Goal: Information Seeking & Learning: Check status

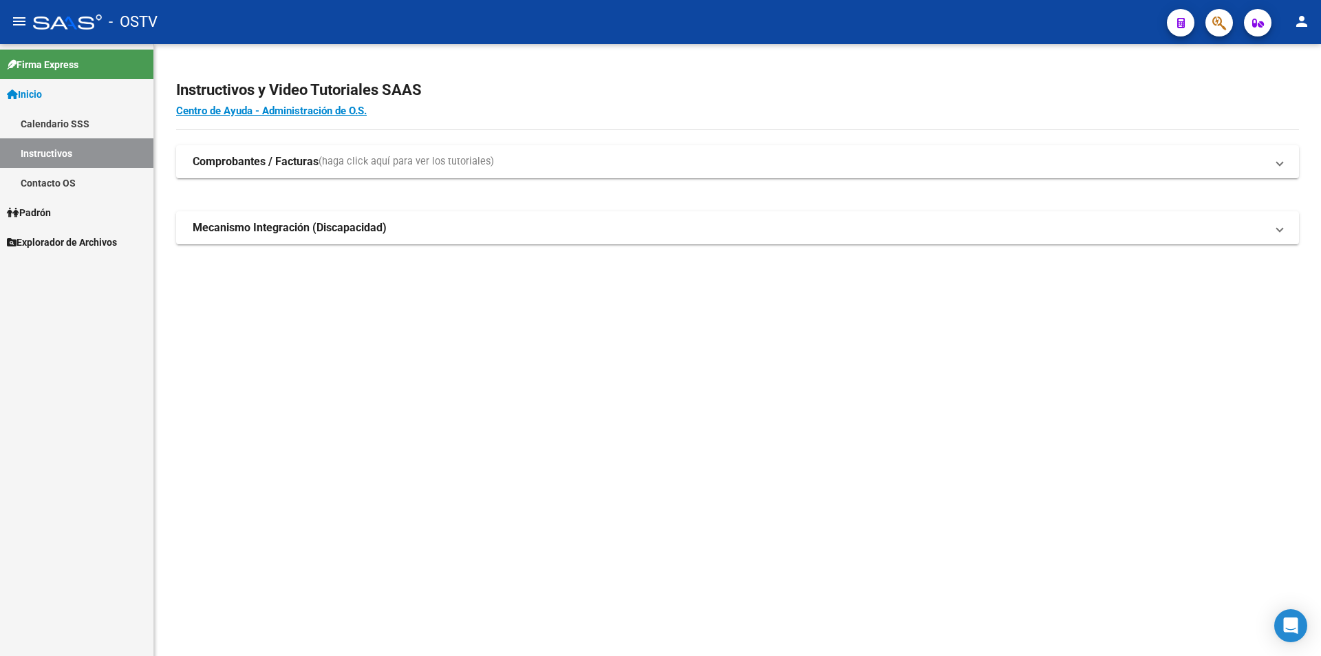
drag, startPoint x: 948, startPoint y: 107, endPoint x: 942, endPoint y: 463, distance: 355.9
click at [947, 339] on mat-sidenav-content "Instructivos y Video Tutoriales SAAS Centro de Ayuda - Administración de O.S. C…" at bounding box center [737, 350] width 1167 height 612
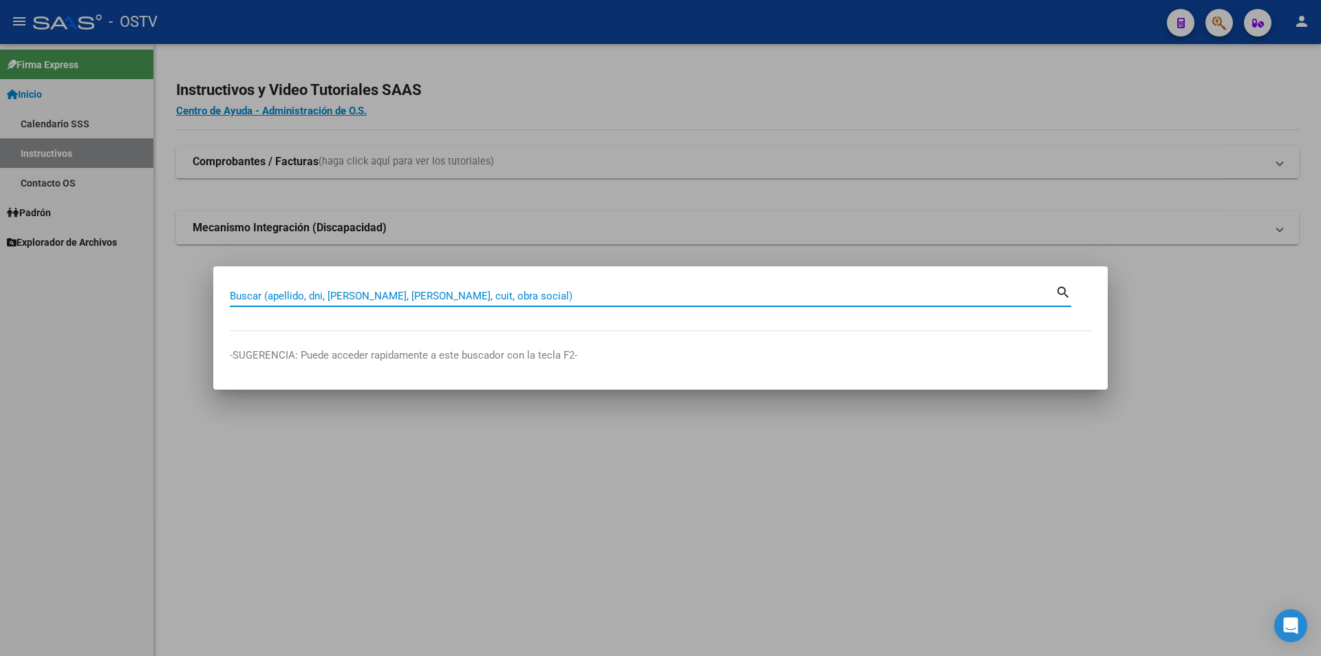
paste input "23426317109"
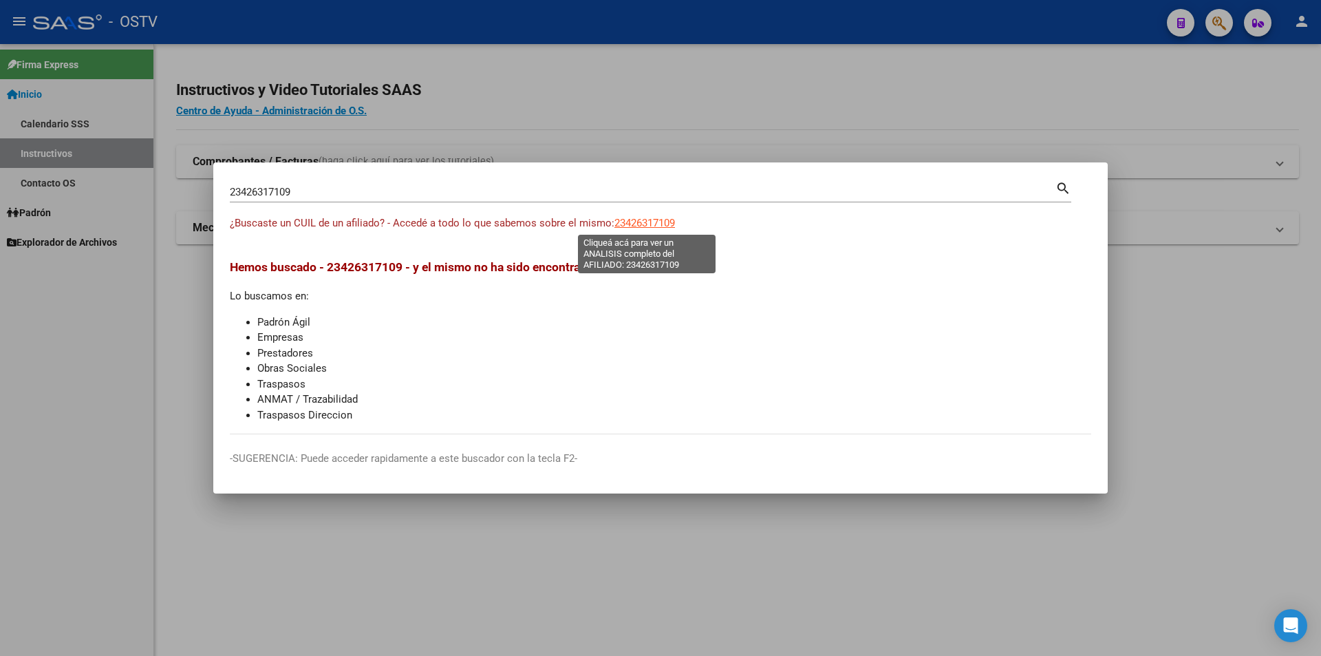
click at [626, 227] on span "23426317109" at bounding box center [645, 223] width 61 height 12
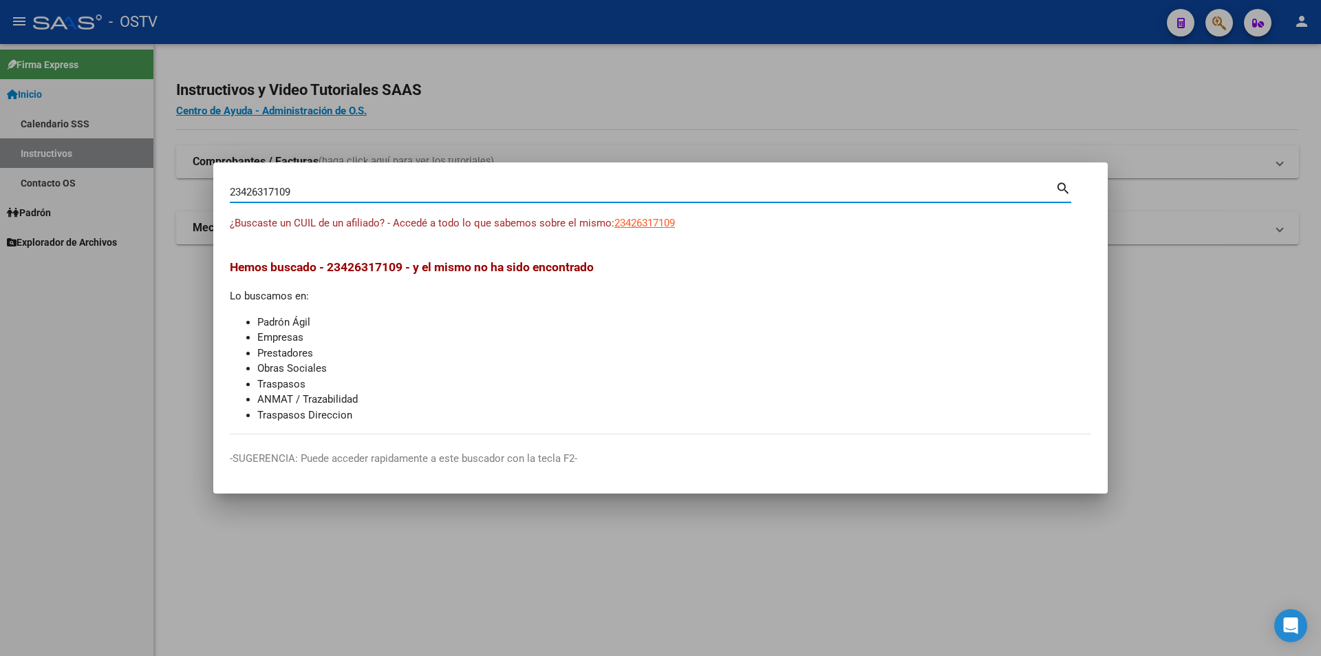
drag, startPoint x: 387, startPoint y: 195, endPoint x: -633, endPoint y: 328, distance: 1029.3
click at [0, 328] on html "menu - OSTV person Firma Express Inicio Calendario SSS Instructivos Contacto OS…" at bounding box center [660, 328] width 1321 height 656
paste input "0378070970"
type input "20378070970"
click at [655, 220] on span "20378070970" at bounding box center [645, 223] width 61 height 12
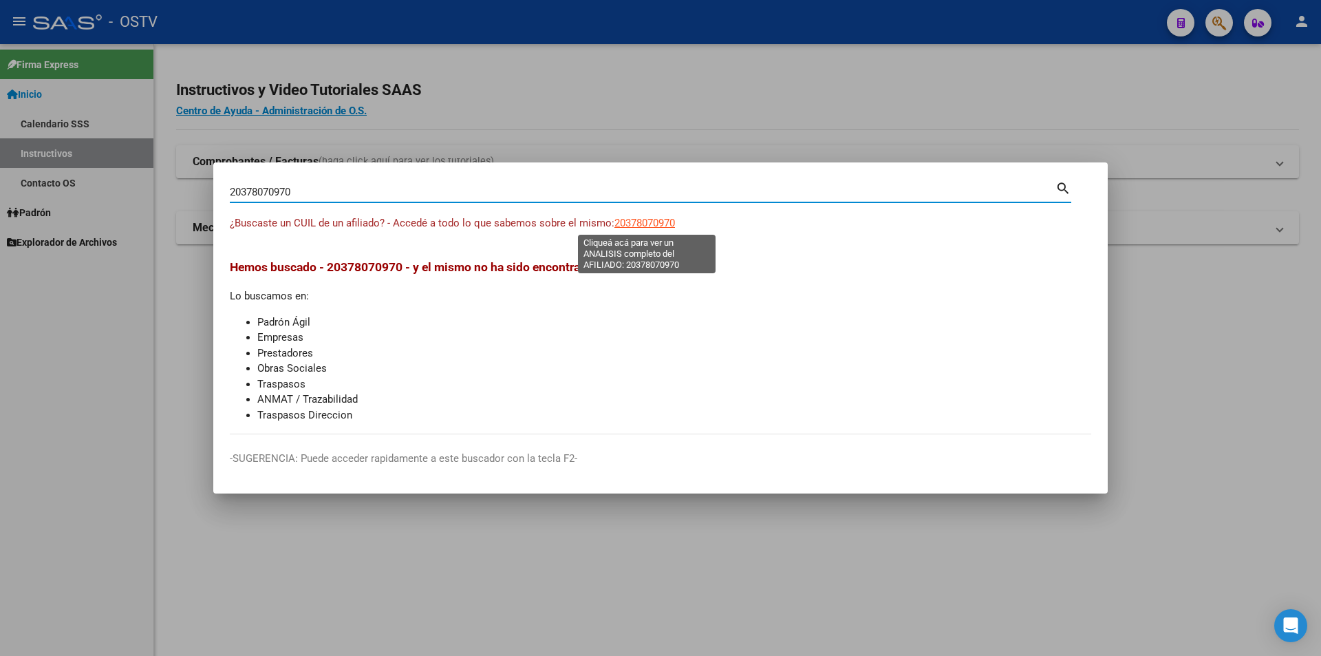
type textarea "20378070970"
click at [352, 187] on input "20378070970" at bounding box center [643, 192] width 826 height 12
drag, startPoint x: 352, startPoint y: 187, endPoint x: 143, endPoint y: 195, distance: 209.4
click at [144, 194] on div "20378070970 Buscar (apellido, dni, cuil, nro traspaso, cuit, obra social) searc…" at bounding box center [660, 328] width 1321 height 656
paste input "45418050"
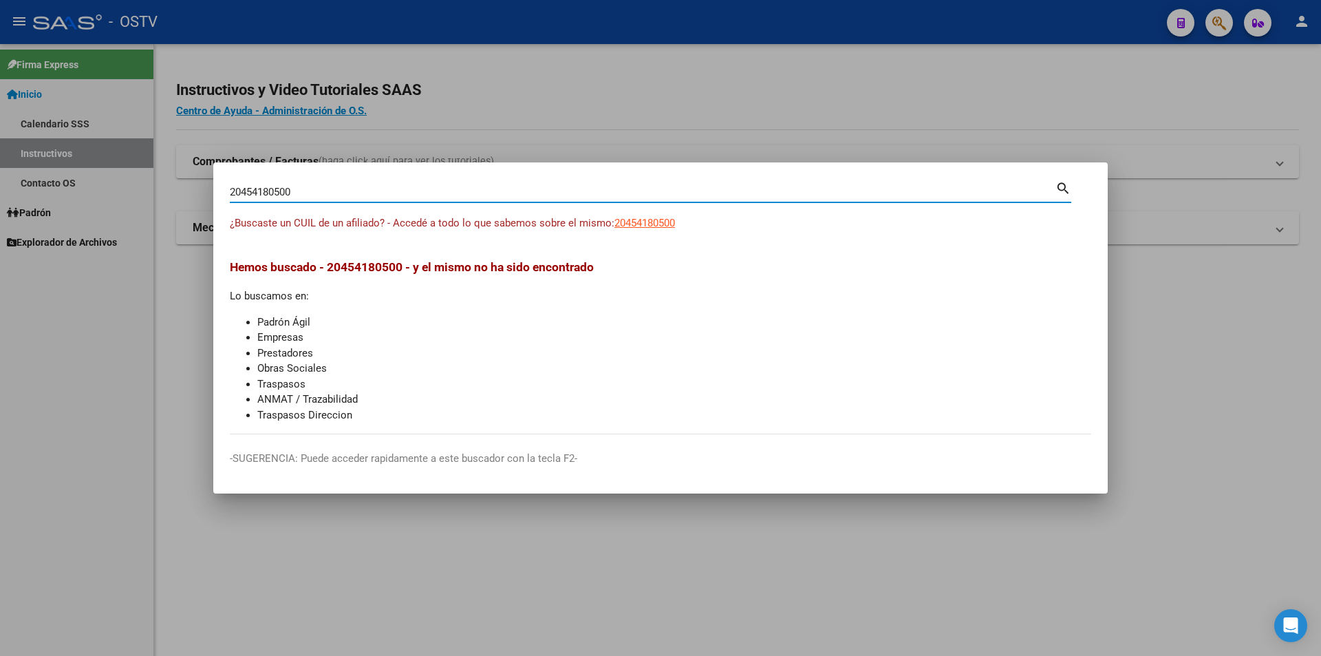
type input "20454180500"
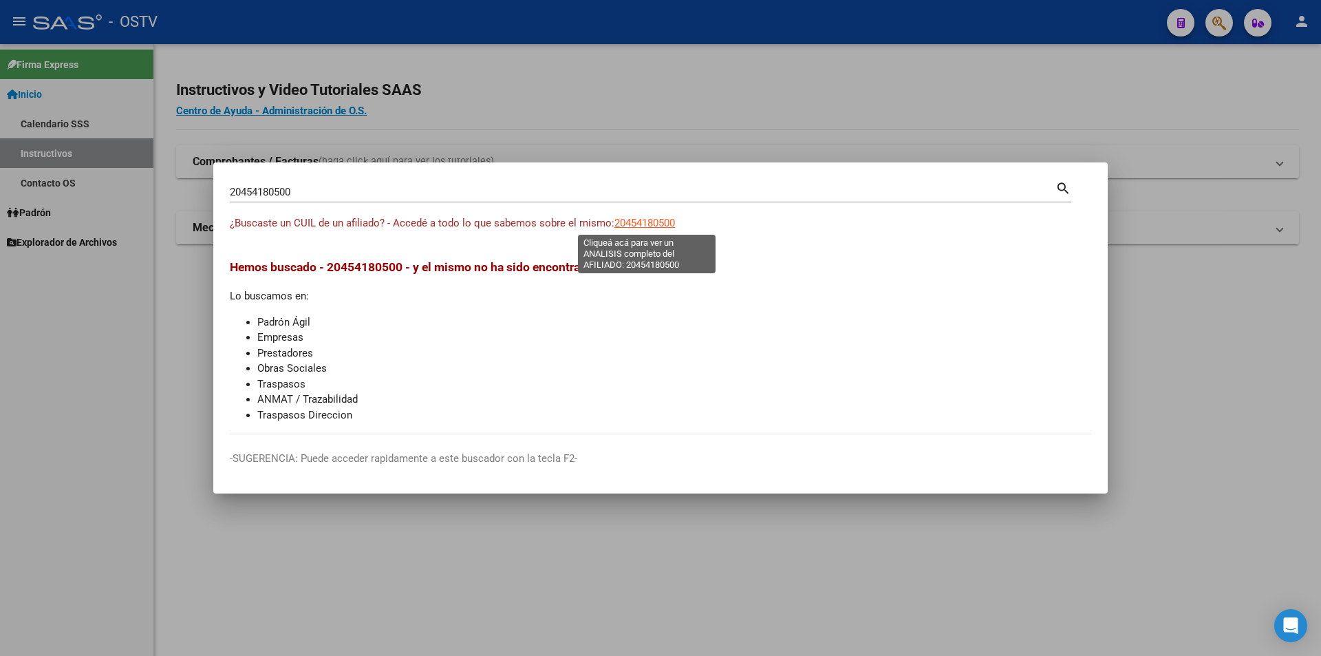
click at [659, 217] on span "20454180500" at bounding box center [645, 223] width 61 height 12
type textarea "20454180500"
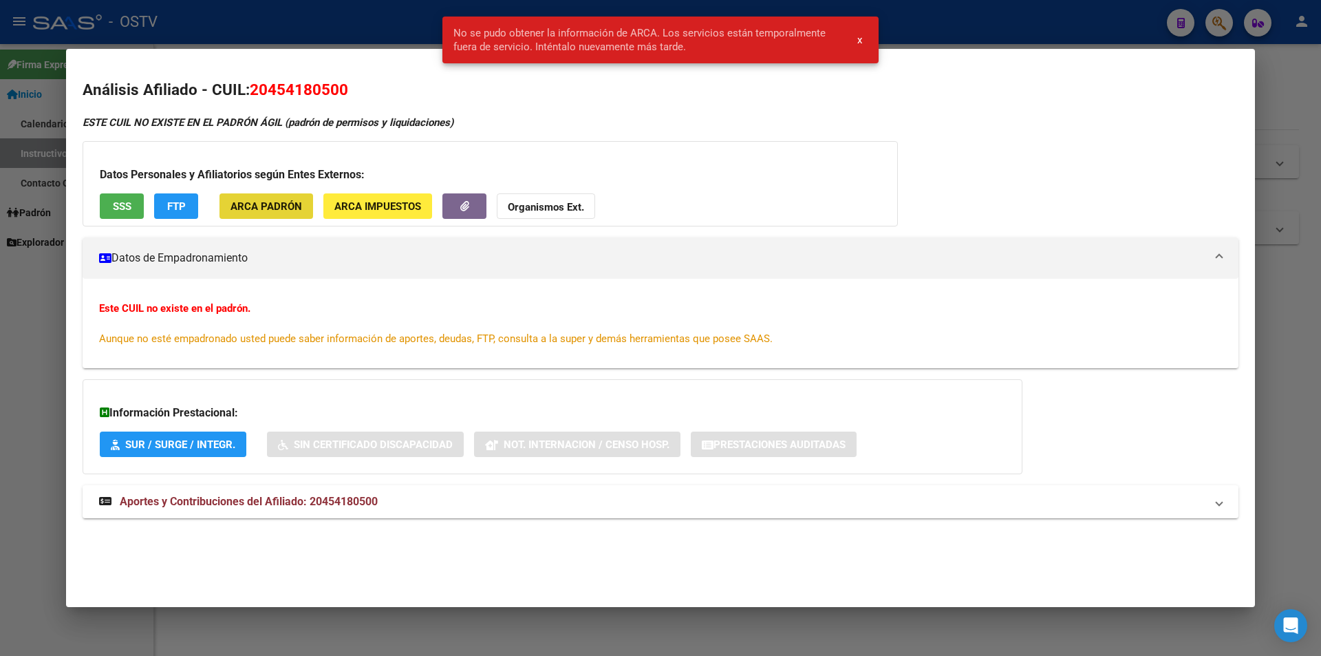
click at [267, 218] on button "ARCA Padrón" at bounding box center [267, 205] width 94 height 25
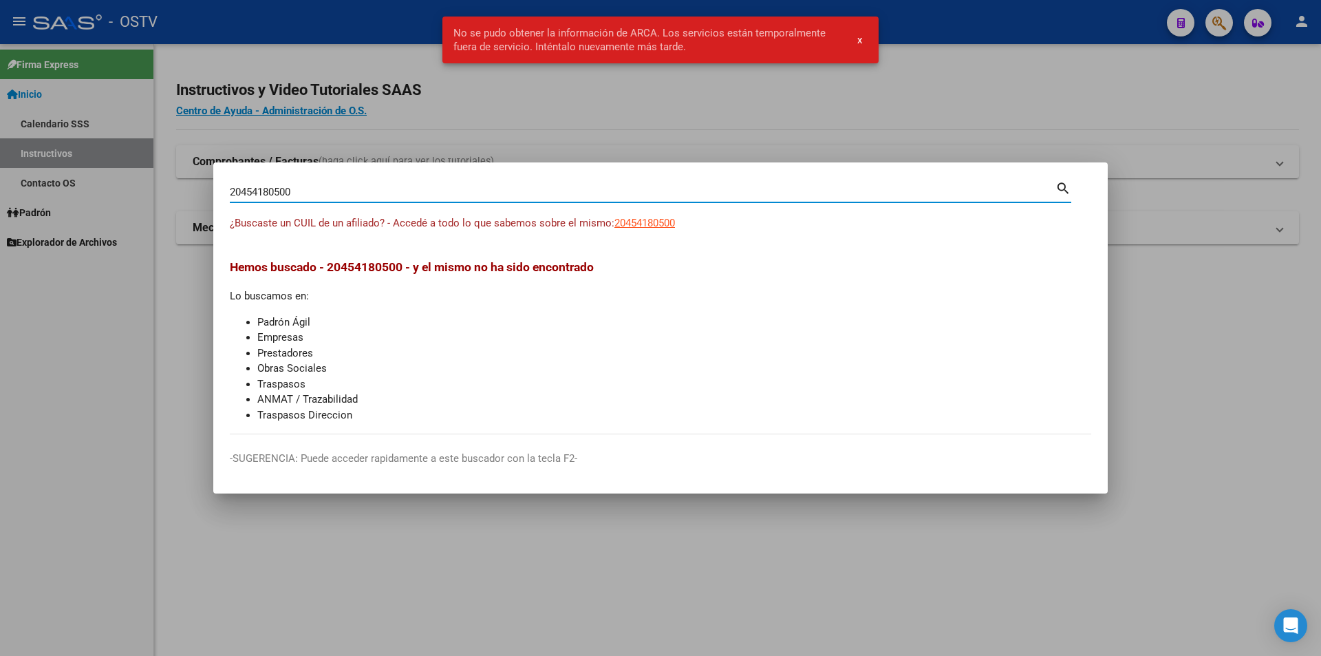
drag, startPoint x: 505, startPoint y: 186, endPoint x: -251, endPoint y: 302, distance: 763.9
click at [0, 302] on html "menu - OSTV person Firma Express Inicio Calendario SSS Instructivos Contacto OS…" at bounding box center [660, 328] width 1321 height 656
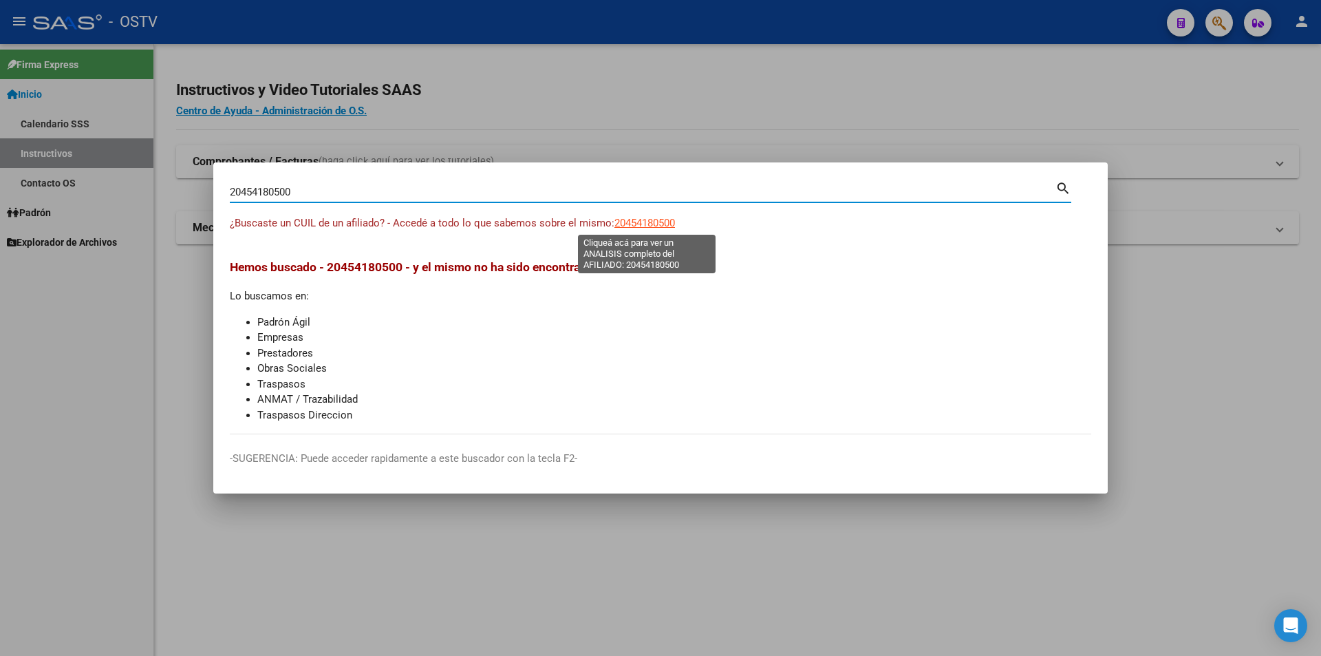
click at [639, 217] on span "20454180500" at bounding box center [645, 223] width 61 height 12
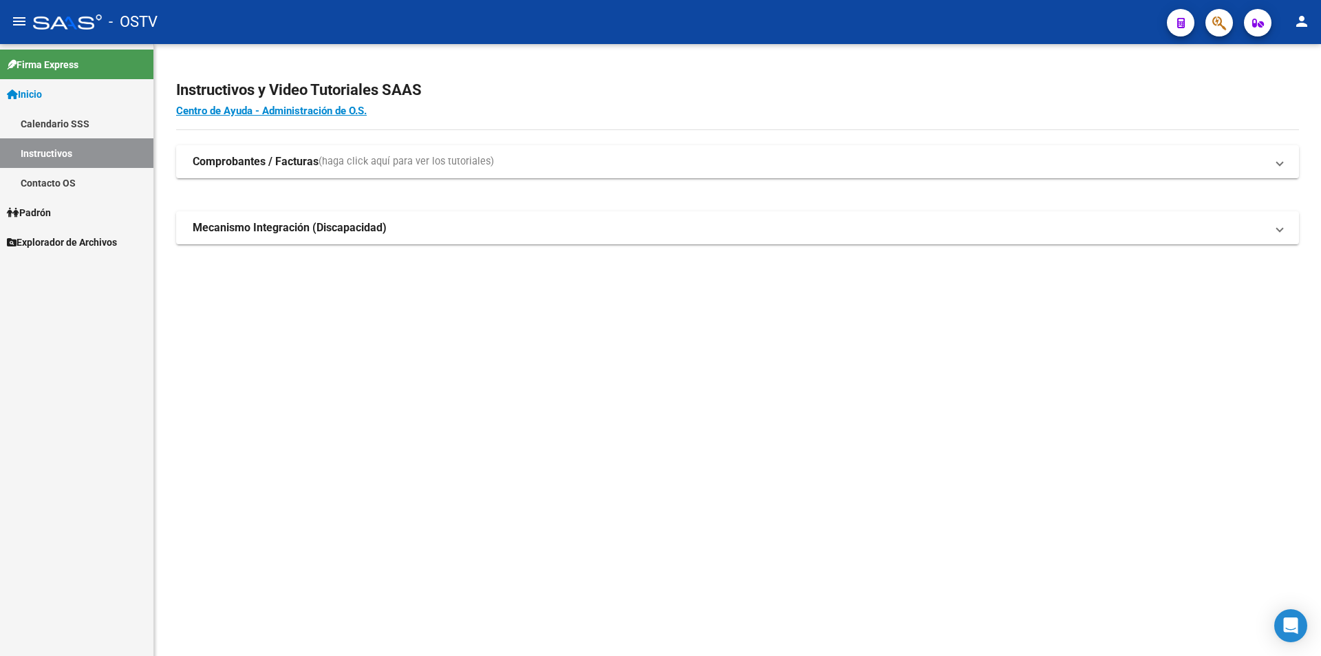
click at [407, 454] on mat-sidenav-content "Instructivos y Video Tutoriales SAAS Centro de Ayuda - Administración de O.S. C…" at bounding box center [737, 350] width 1167 height 612
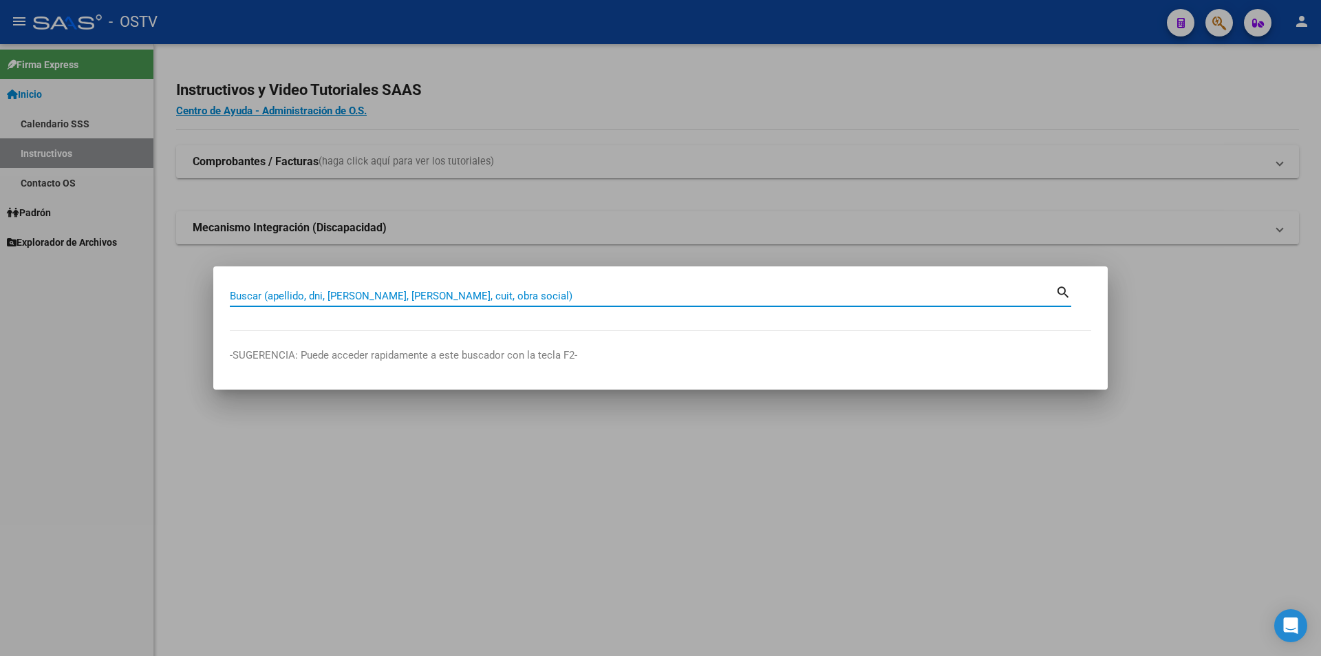
paste input "20359458003"
type input "20359458003"
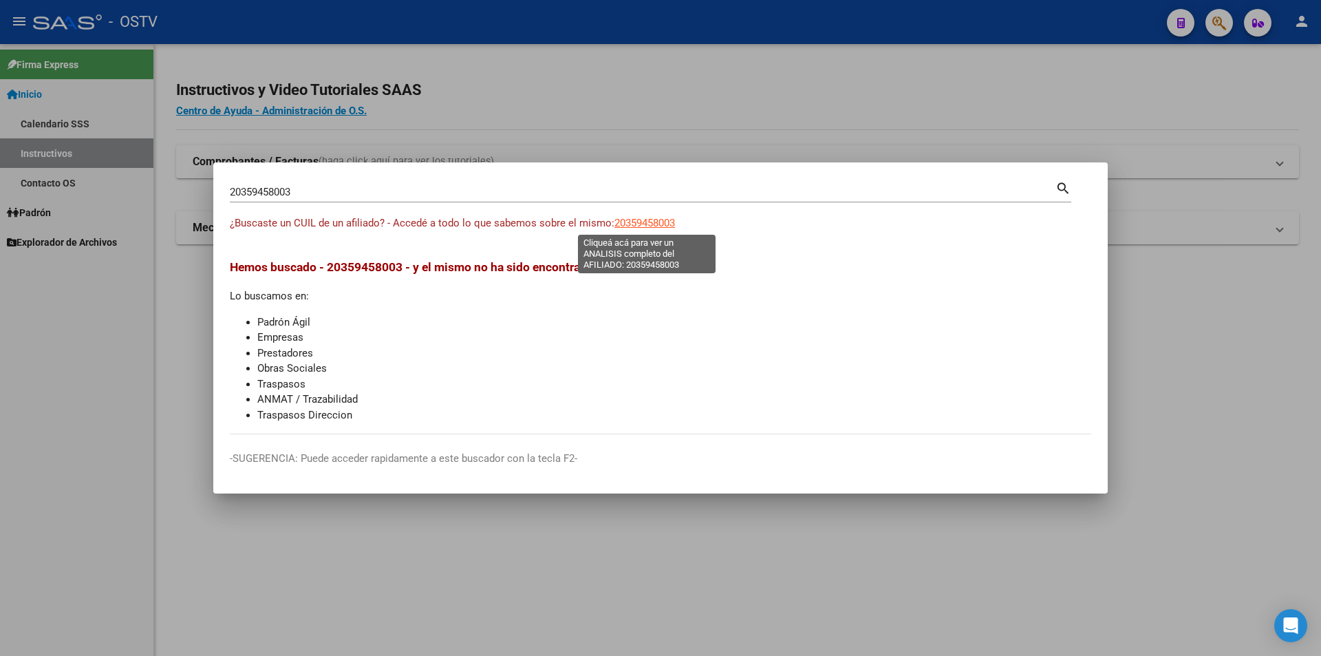
click at [668, 224] on span "20359458003" at bounding box center [645, 223] width 61 height 12
type textarea "20359458003"
